Goal: Submit feedback/report problem

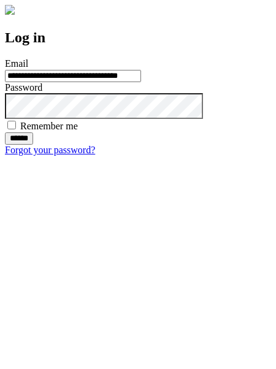
click at [33, 145] on input "******" at bounding box center [19, 138] width 28 height 12
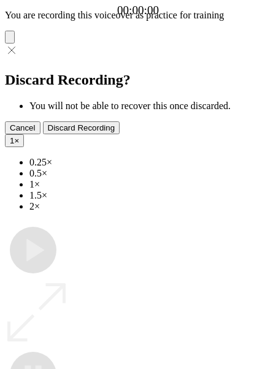
type input "**********"
